Goal: Navigation & Orientation: Understand site structure

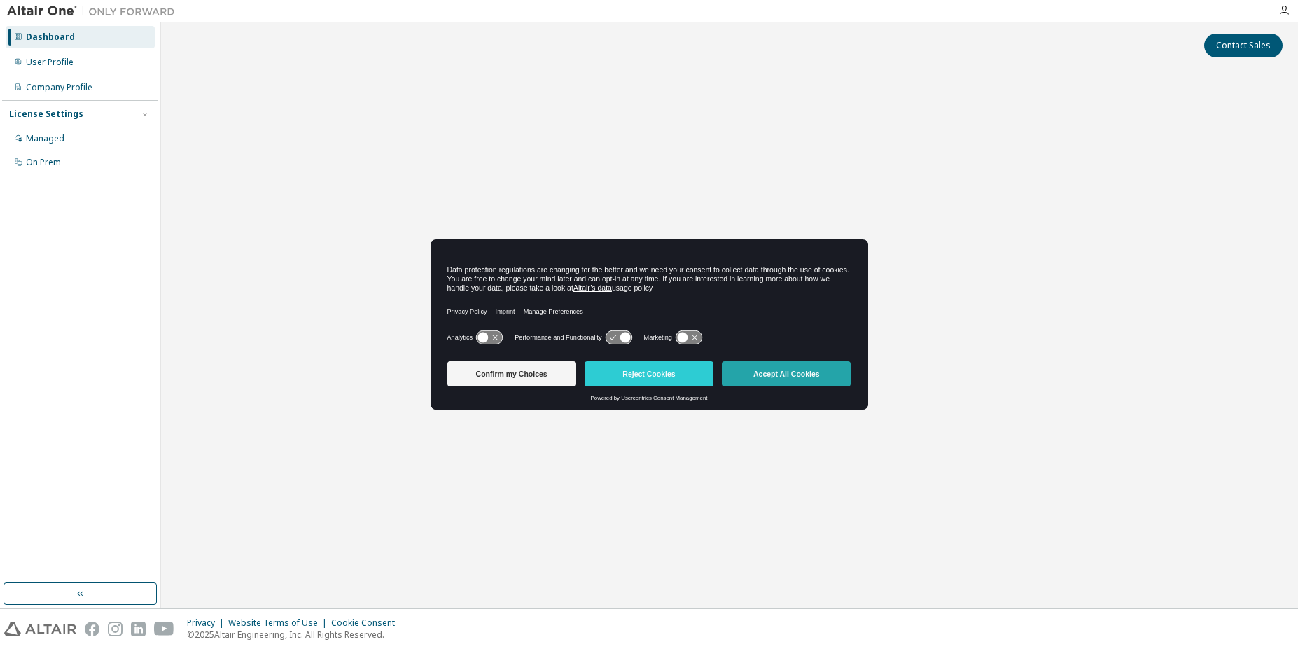
click at [793, 379] on button "Accept All Cookies" at bounding box center [786, 373] width 129 height 25
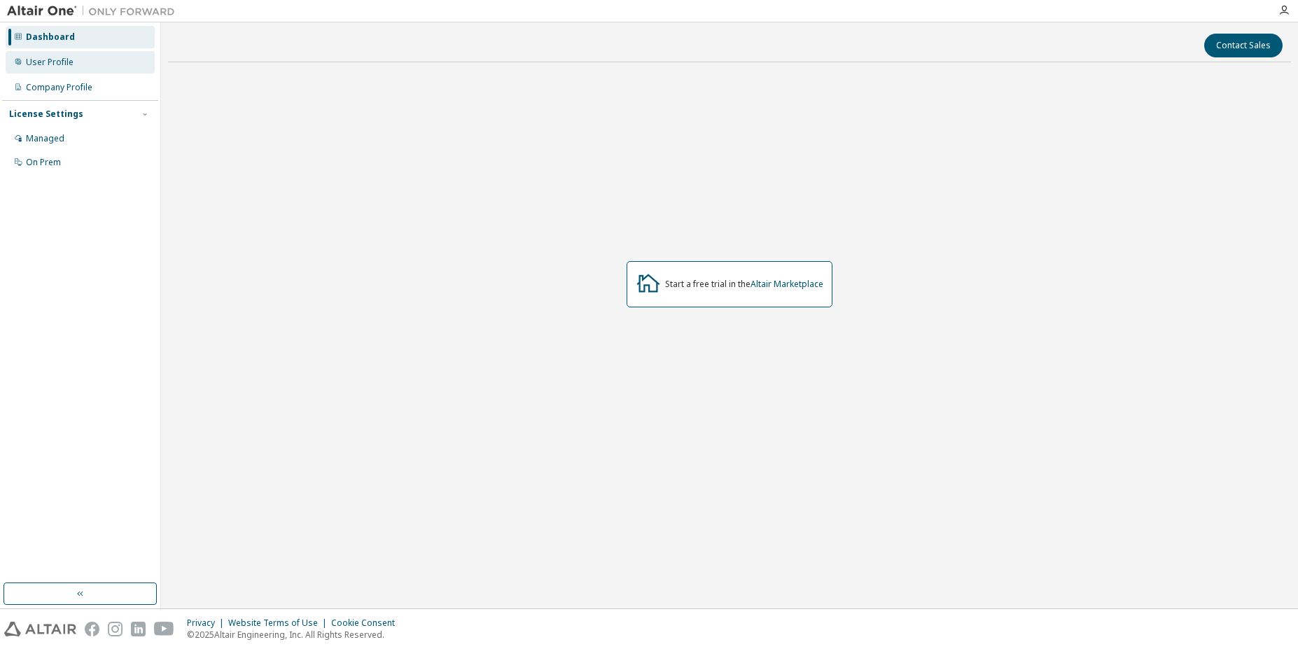
click at [91, 57] on div "User Profile" at bounding box center [80, 62] width 149 height 22
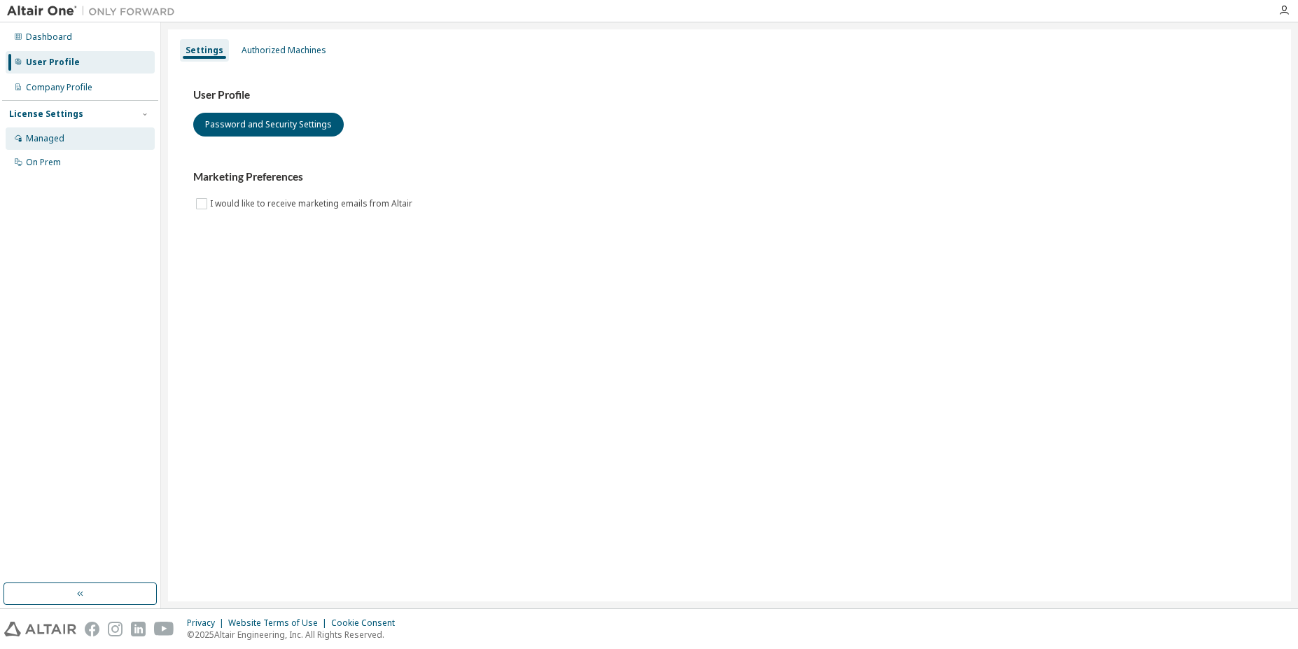
click at [57, 149] on div "Managed" at bounding box center [80, 138] width 149 height 22
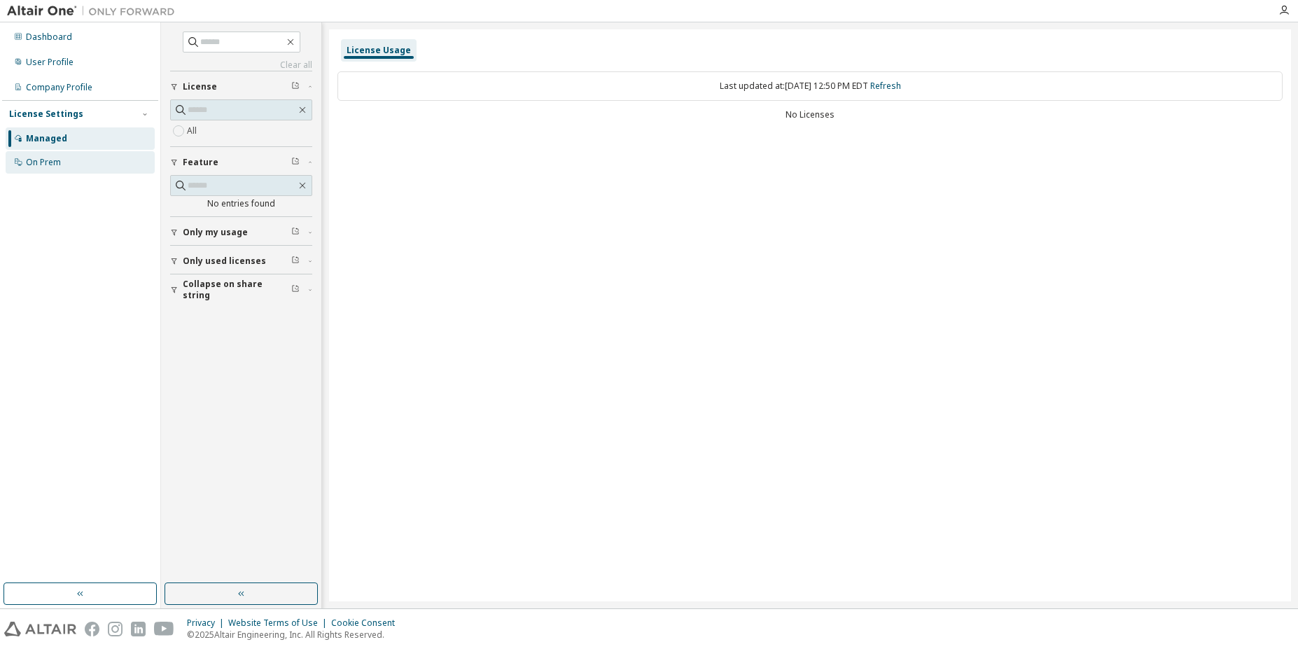
click at [64, 163] on div "On Prem" at bounding box center [80, 162] width 149 height 22
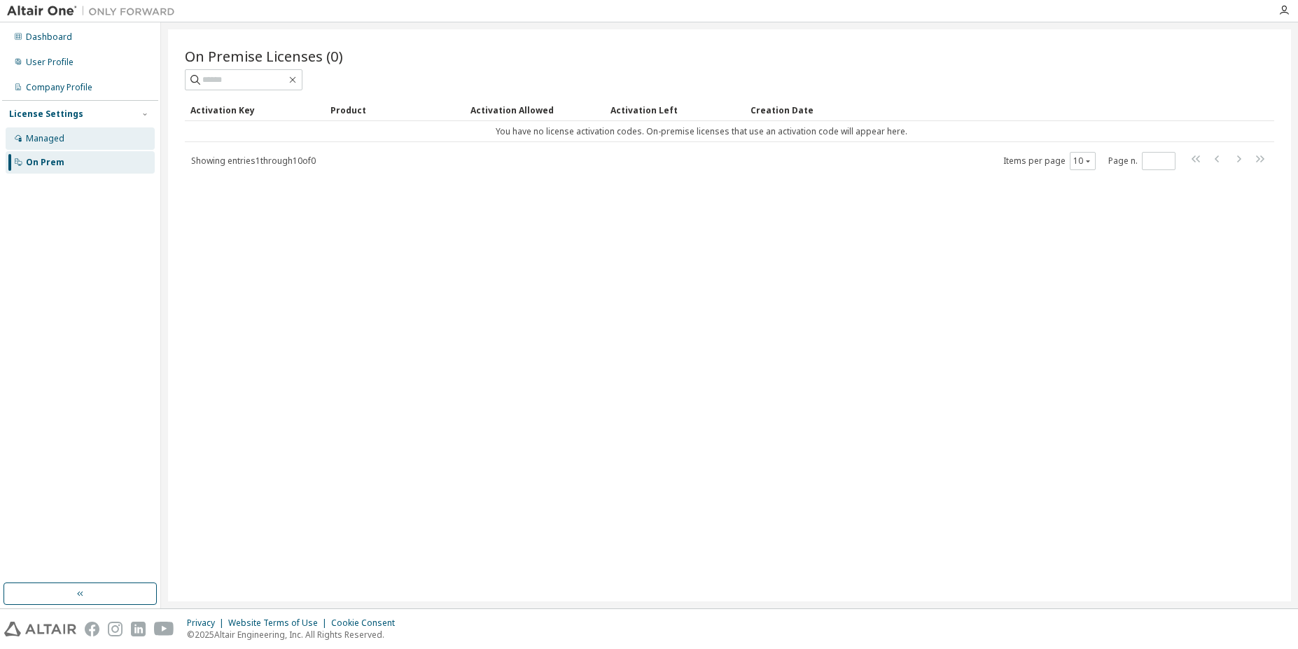
click at [77, 147] on div "Managed" at bounding box center [80, 138] width 149 height 22
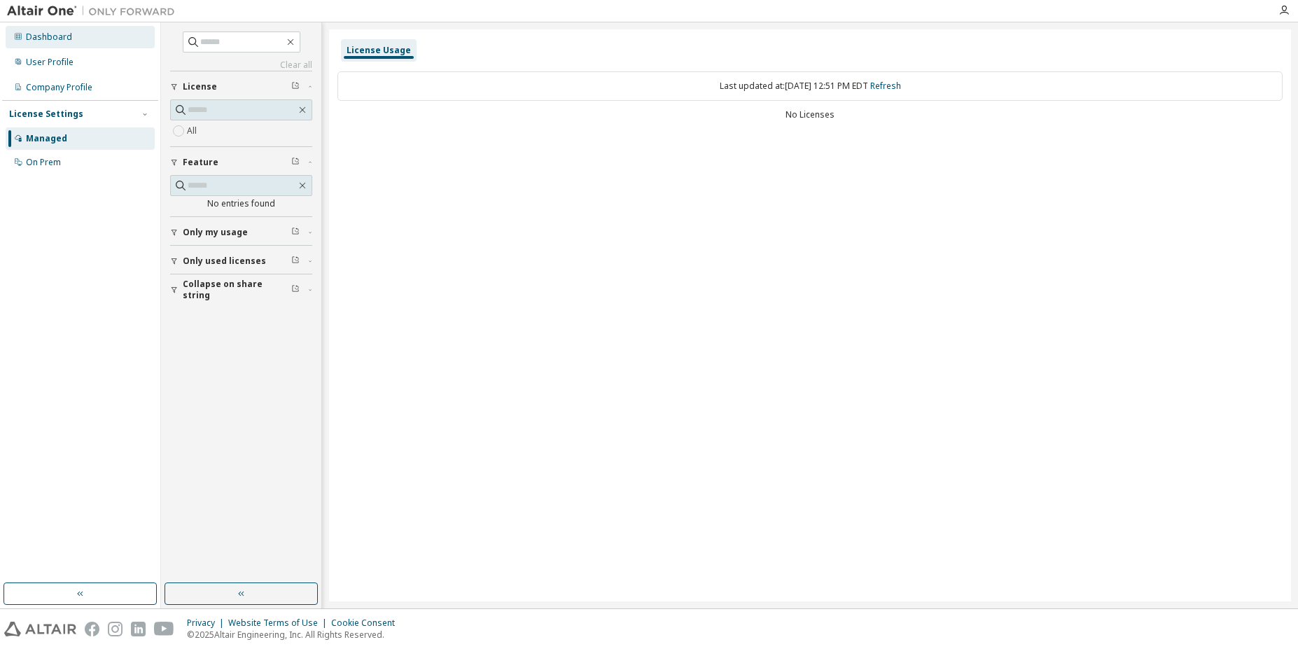
click at [64, 39] on div "Dashboard" at bounding box center [49, 36] width 46 height 11
